Goal: Information Seeking & Learning: Learn about a topic

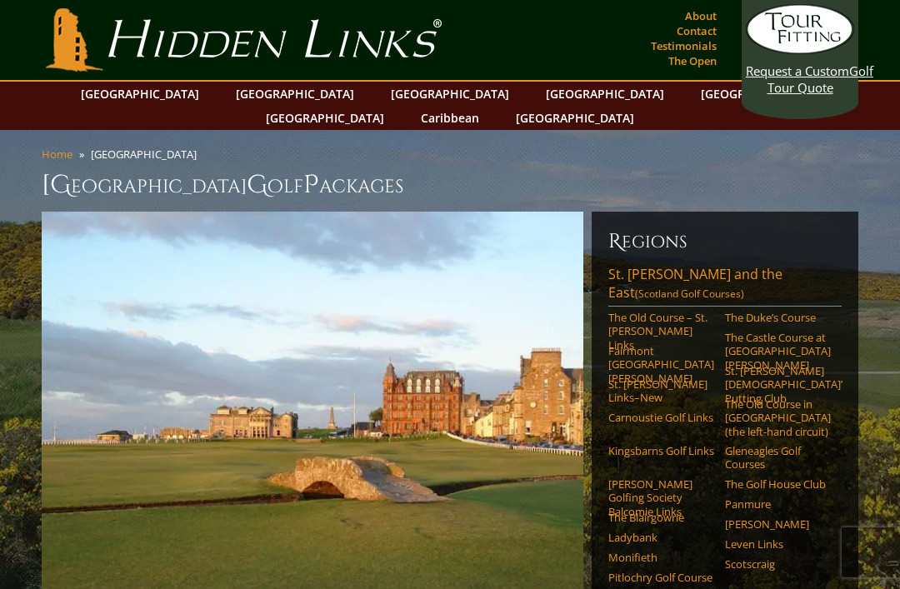
click at [662, 311] on link "The Old Course – St. [PERSON_NAME] Links" at bounding box center [661, 331] width 106 height 41
click at [276, 87] on link "[GEOGRAPHIC_DATA]" at bounding box center [294, 94] width 135 height 24
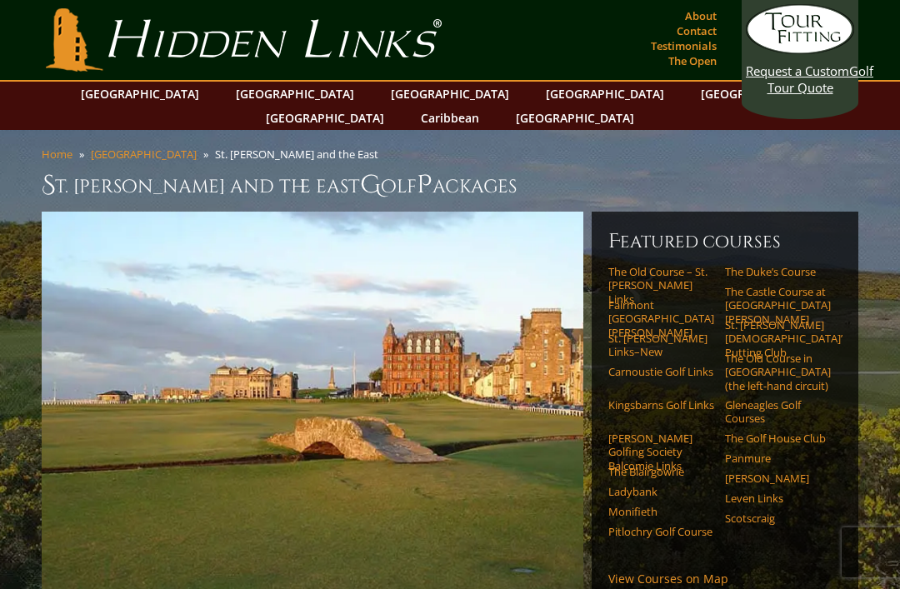
click at [680, 265] on link "The Old Course – St. [PERSON_NAME] Links" at bounding box center [661, 285] width 106 height 41
